Goal: Task Accomplishment & Management: Manage account settings

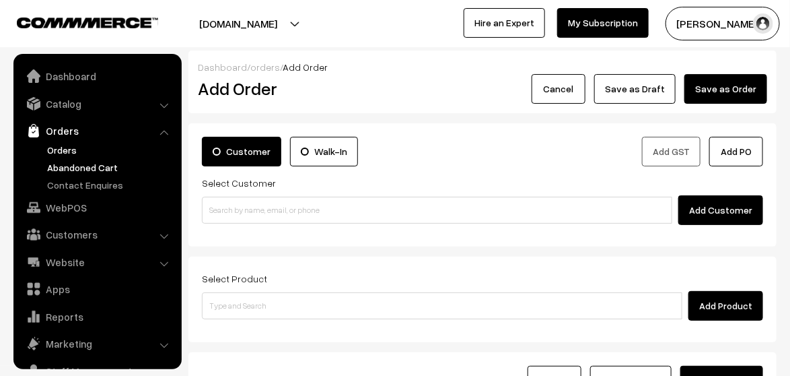
scroll to position [53, 0]
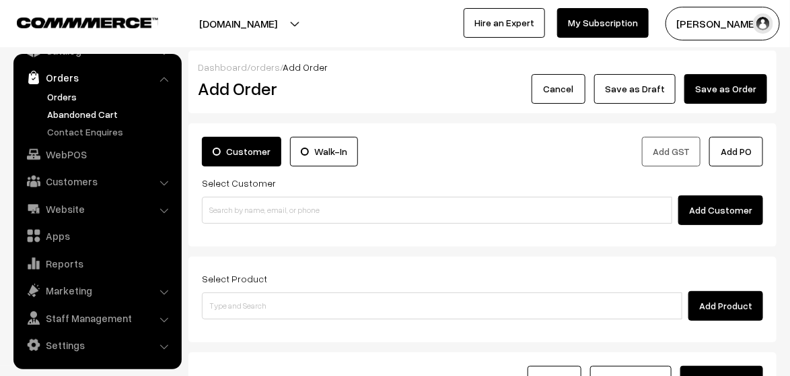
click at [87, 108] on link "Abandoned Cart" at bounding box center [110, 114] width 133 height 14
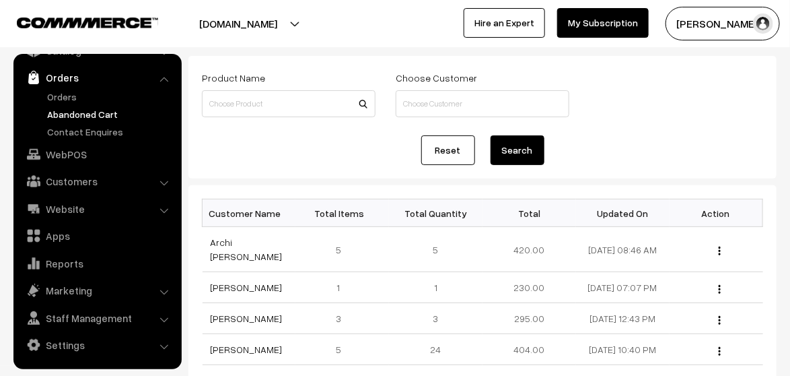
scroll to position [135, 0]
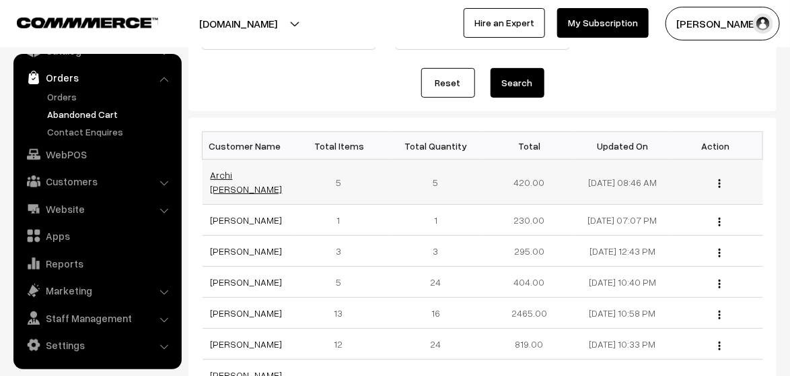
click at [238, 183] on link "Archi Chaurasia" at bounding box center [247, 182] width 72 height 26
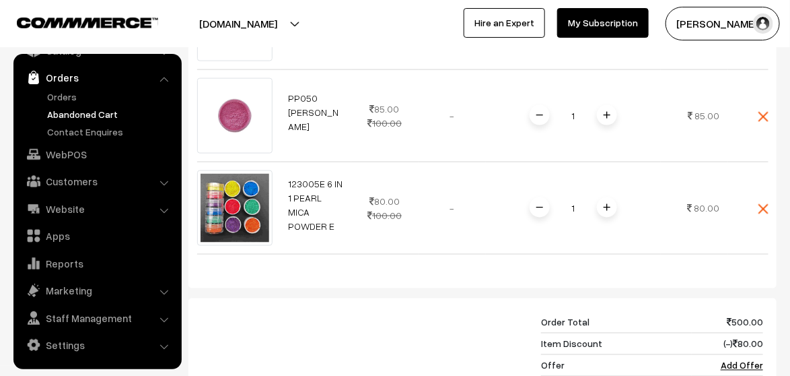
scroll to position [741, 0]
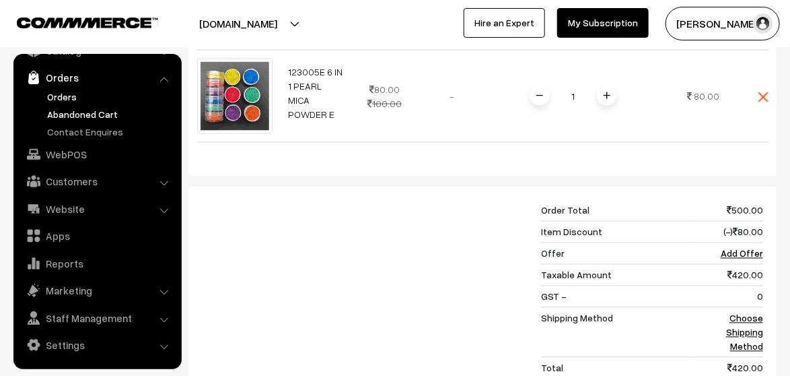
click at [64, 92] on link "Orders" at bounding box center [110, 97] width 133 height 14
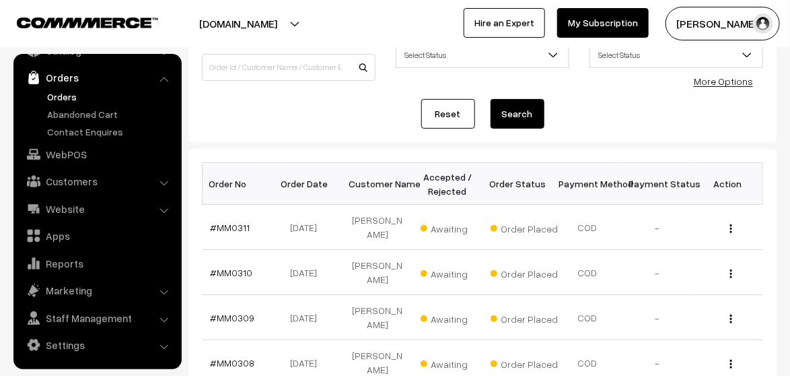
scroll to position [135, 0]
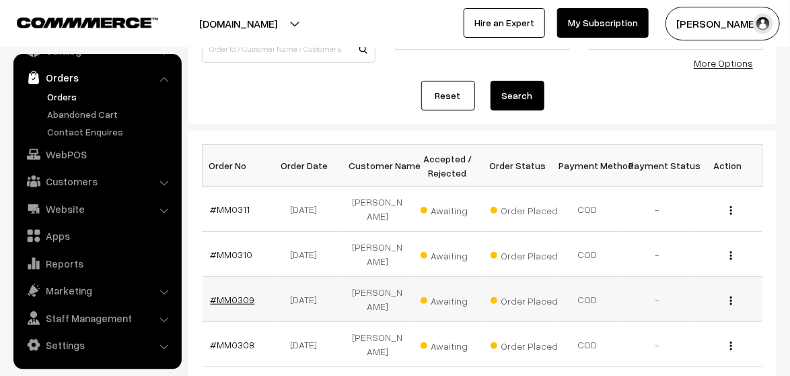
click at [234, 294] on link "#MM0309" at bounding box center [233, 299] width 44 height 11
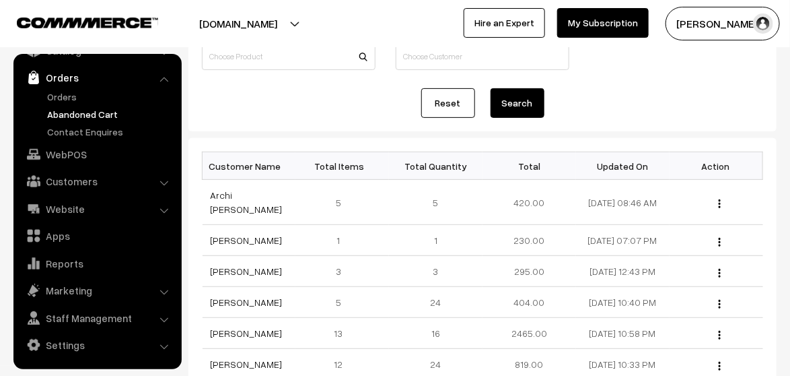
scroll to position [135, 0]
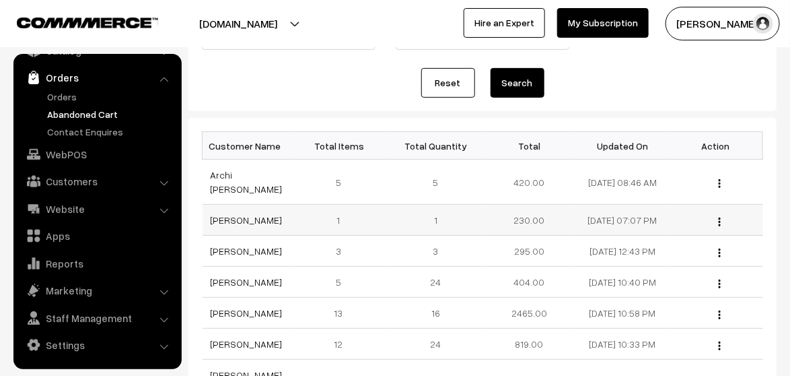
click at [530, 229] on td "230.00" at bounding box center [530, 220] width 94 height 31
click at [615, 139] on th "Updated On" at bounding box center [623, 146] width 94 height 28
drag, startPoint x: 589, startPoint y: 144, endPoint x: 676, endPoint y: 149, distance: 87.0
click at [676, 149] on tr "Customer Name Total Items Total Quantity Total Updated On Action" at bounding box center [483, 146] width 561 height 28
drag, startPoint x: 676, startPoint y: 149, endPoint x: 652, endPoint y: 172, distance: 33.3
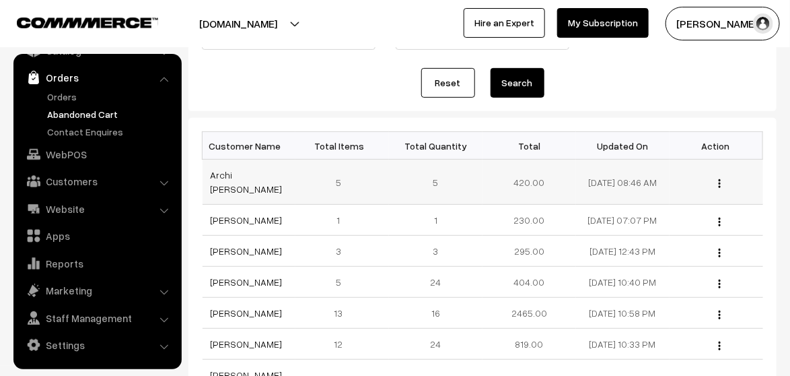
click at [652, 172] on td "02-09-2025 08:46 AM" at bounding box center [623, 182] width 94 height 45
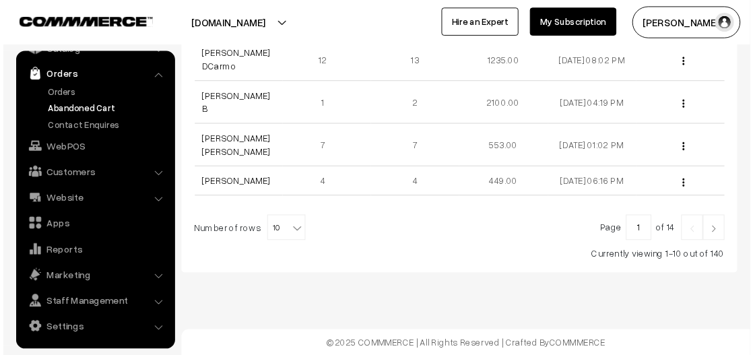
scroll to position [541, 0]
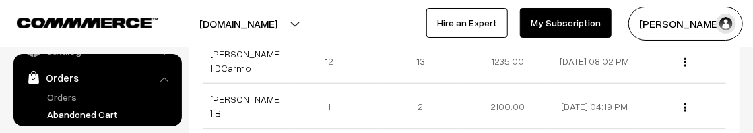
drag, startPoint x: 398, startPoint y: 132, endPoint x: 395, endPoint y: 149, distance: 17.7
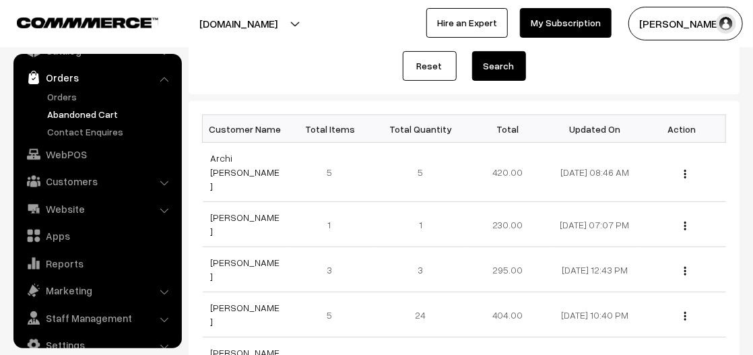
scroll to position [0, 0]
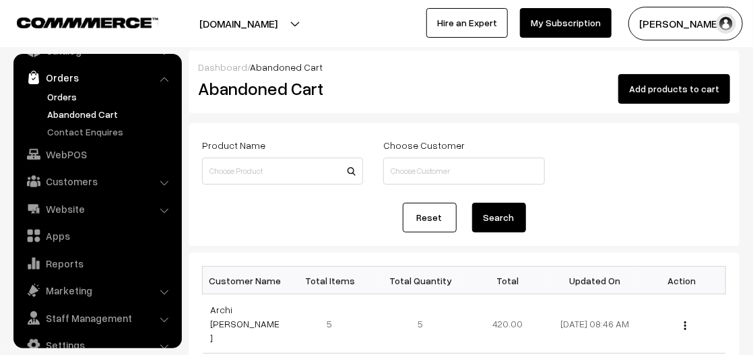
click at [78, 96] on link "Orders" at bounding box center [110, 97] width 133 height 14
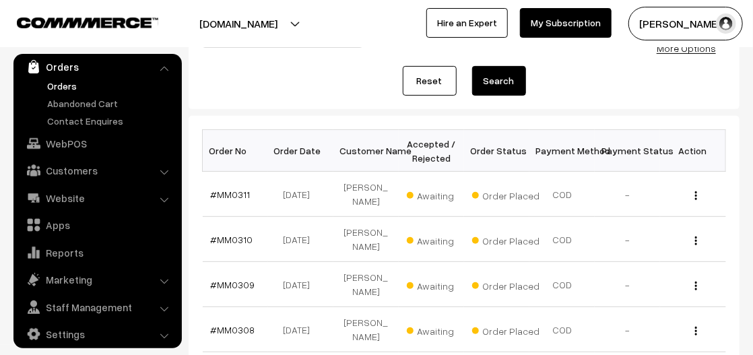
scroll to position [67, 0]
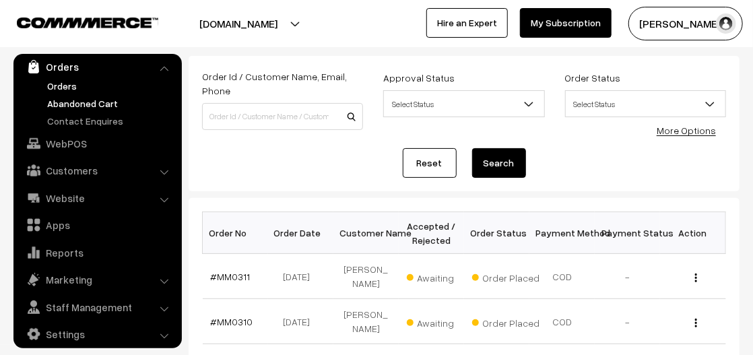
click at [91, 96] on link "Abandoned Cart" at bounding box center [110, 103] width 133 height 14
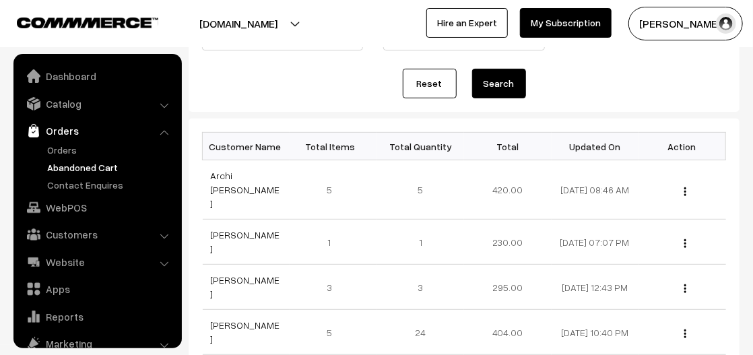
scroll to position [64, 0]
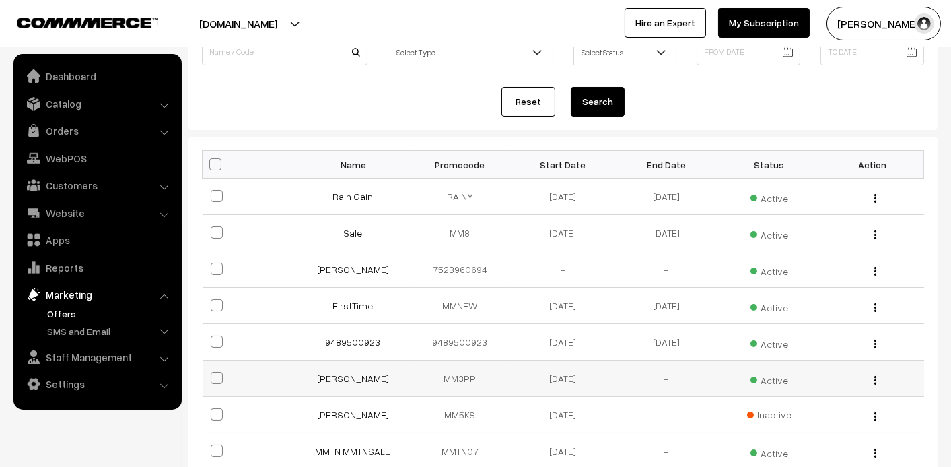
scroll to position [135, 0]
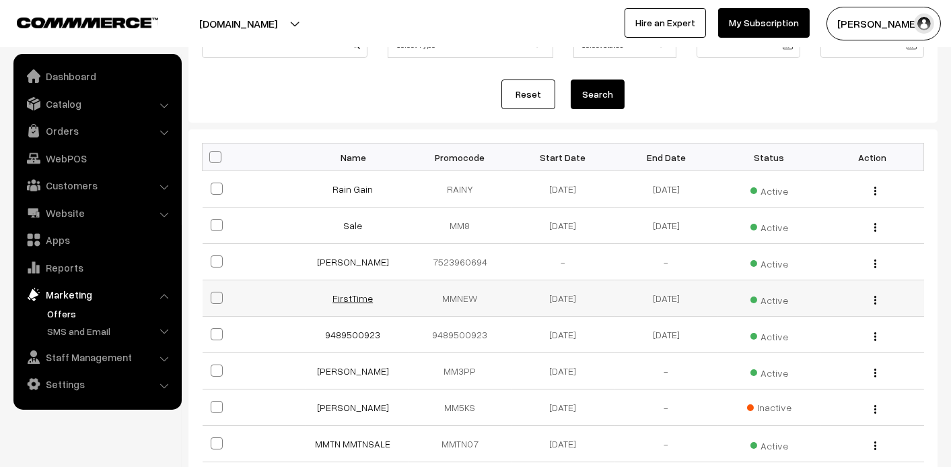
click at [359, 295] on link "FirstTime" at bounding box center [353, 297] width 40 height 11
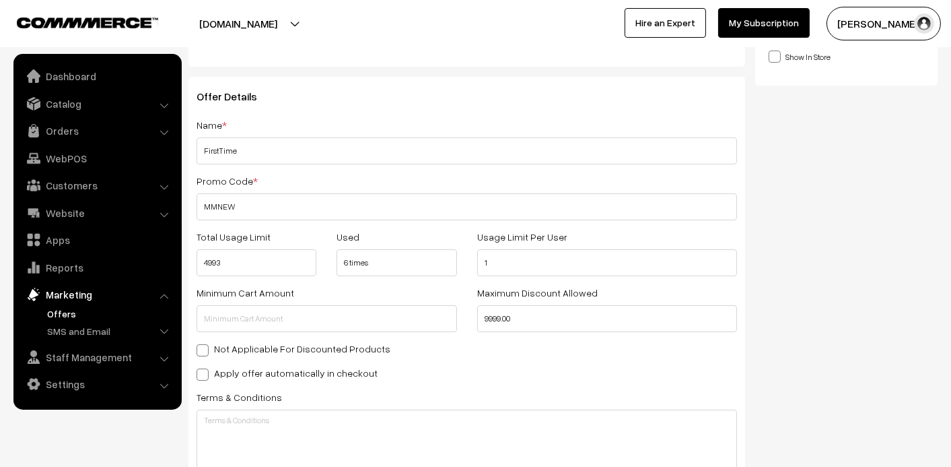
scroll to position [135, 0]
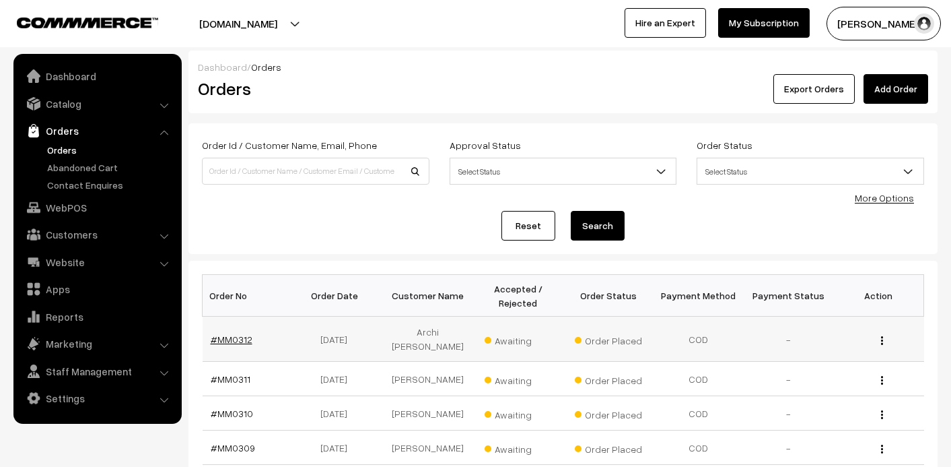
scroll to position [135, 0]
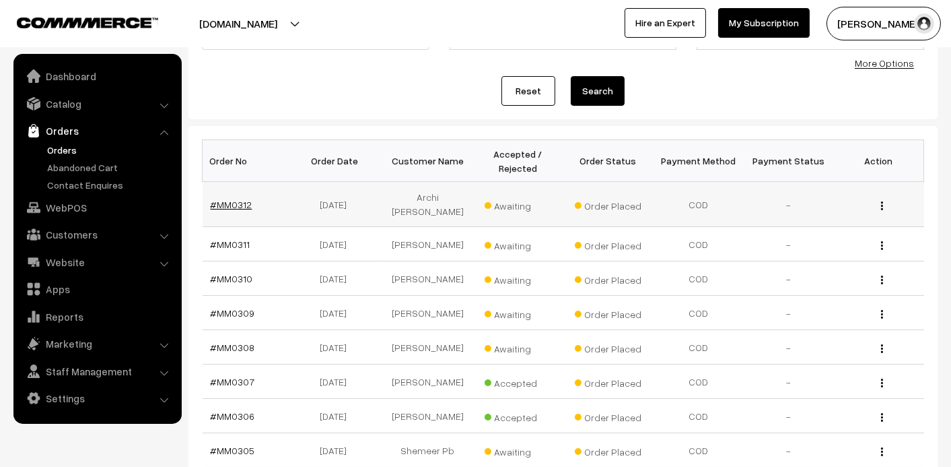
click at [229, 199] on link "#MM0312" at bounding box center [232, 204] width 42 height 11
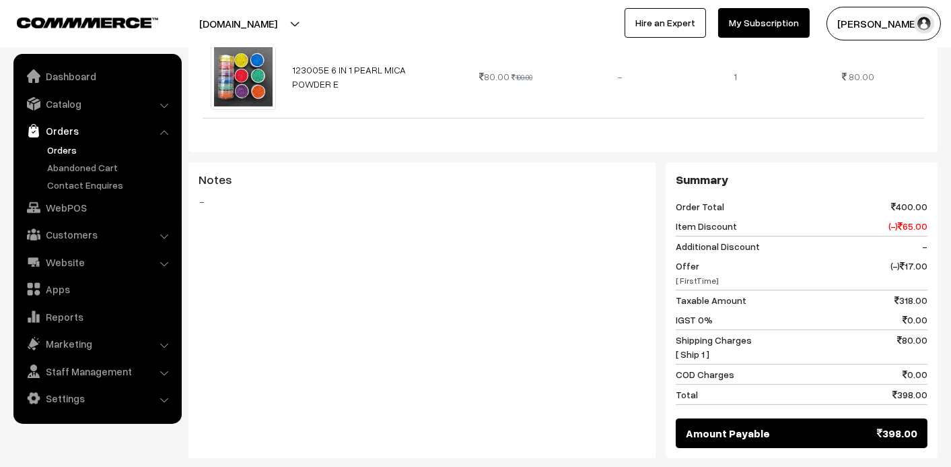
scroll to position [807, 0]
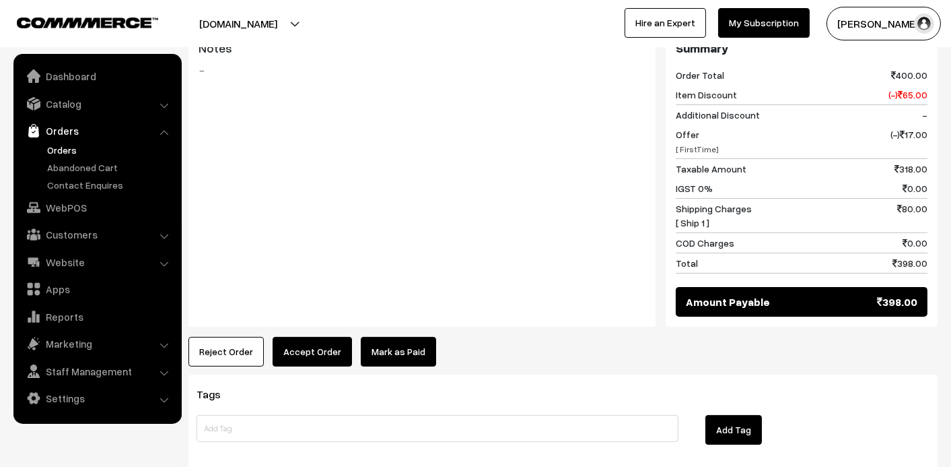
click at [65, 123] on link "Orders" at bounding box center [97, 131] width 160 height 24
click at [59, 133] on link "Orders" at bounding box center [97, 131] width 160 height 24
click at [67, 169] on link "Abandoned Cart" at bounding box center [110, 167] width 133 height 14
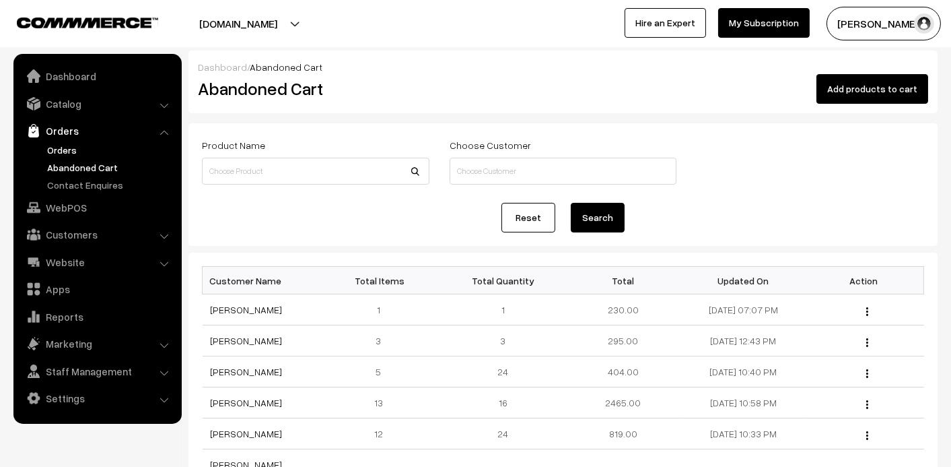
click at [71, 149] on link "Orders" at bounding box center [110, 150] width 133 height 14
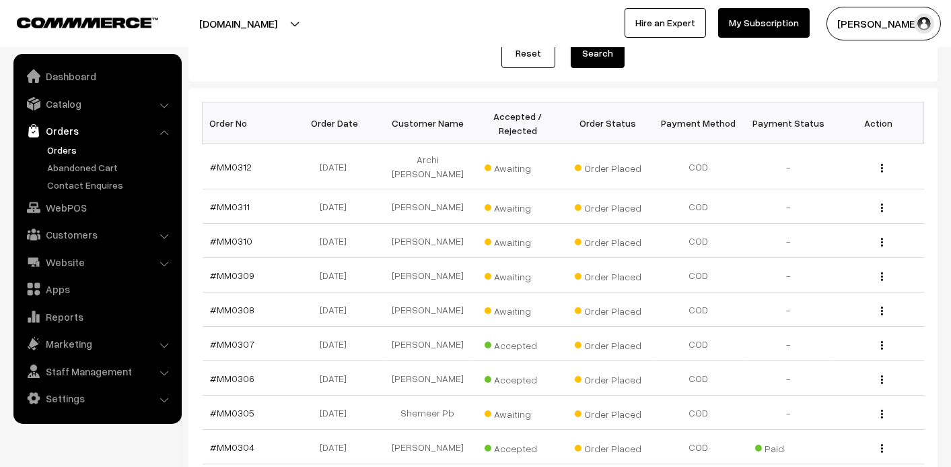
scroll to position [67, 0]
